Goal: Communication & Community: Answer question/provide support

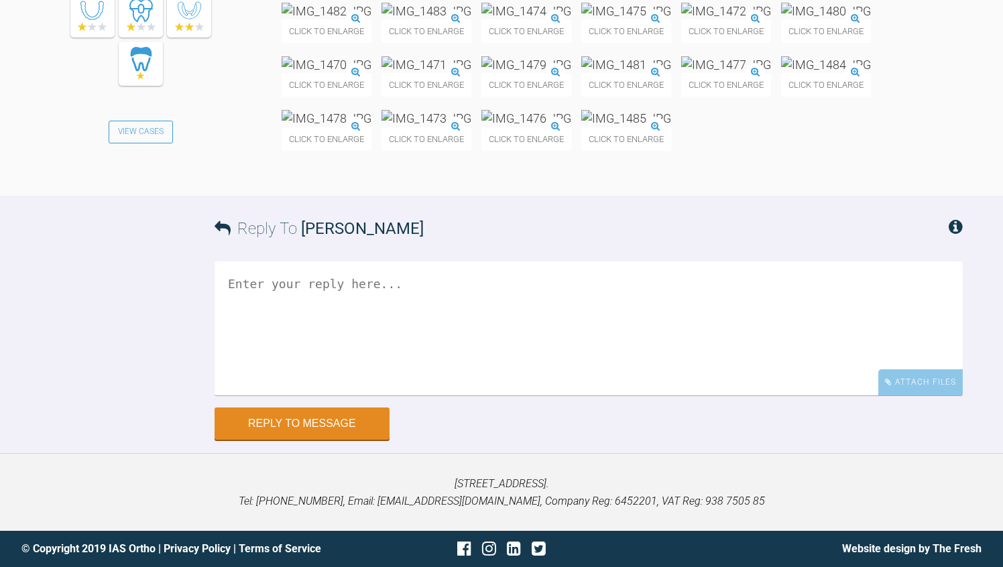
scroll to position [11286, 0]
click at [290, 396] on textarea at bounding box center [589, 329] width 748 height 134
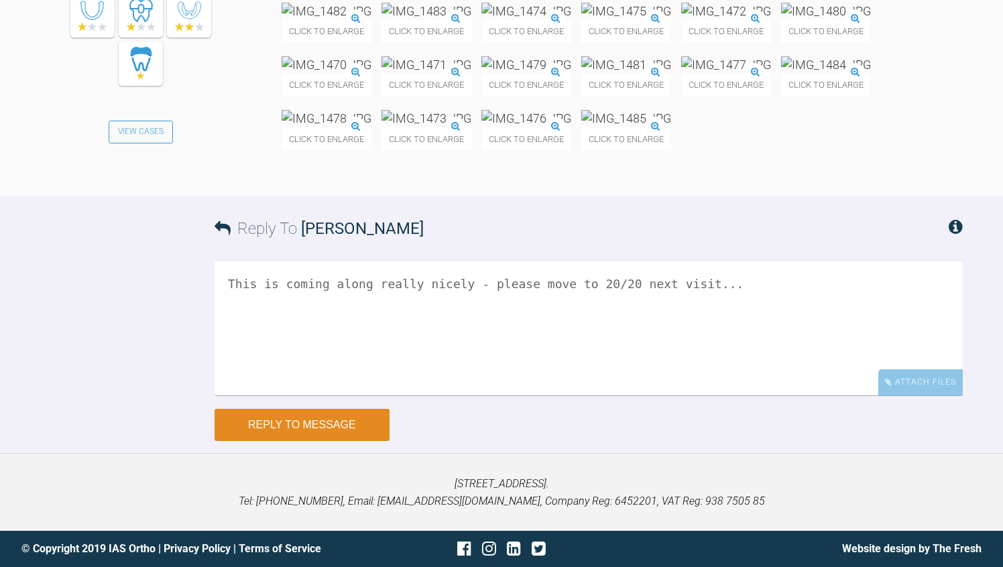
type textarea "This is coming along really nicely - please move to 20/20 next visit..."
click at [273, 441] on button "Reply to Message" at bounding box center [302, 425] width 175 height 32
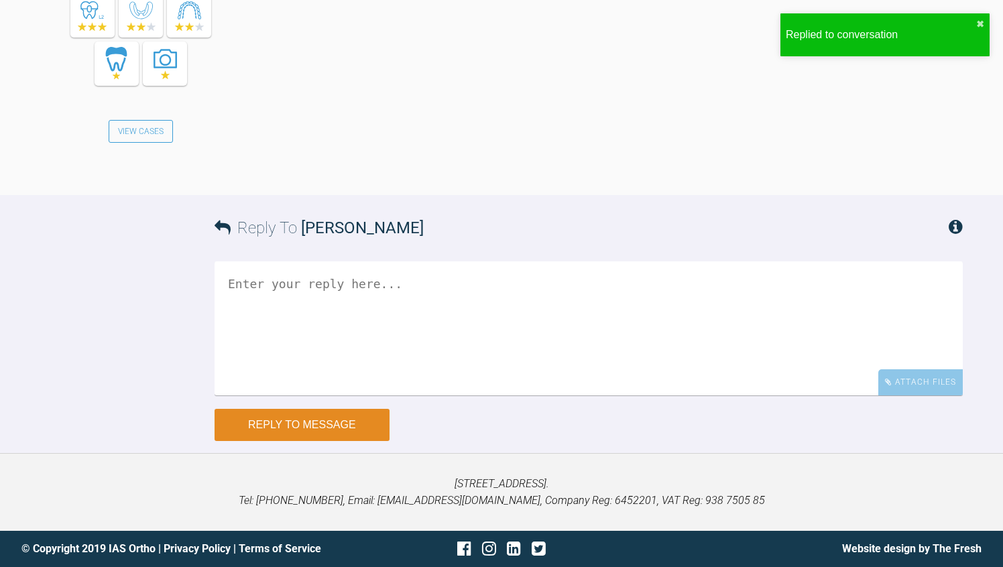
scroll to position [11853, 0]
